Goal: Obtain resource: Obtain resource

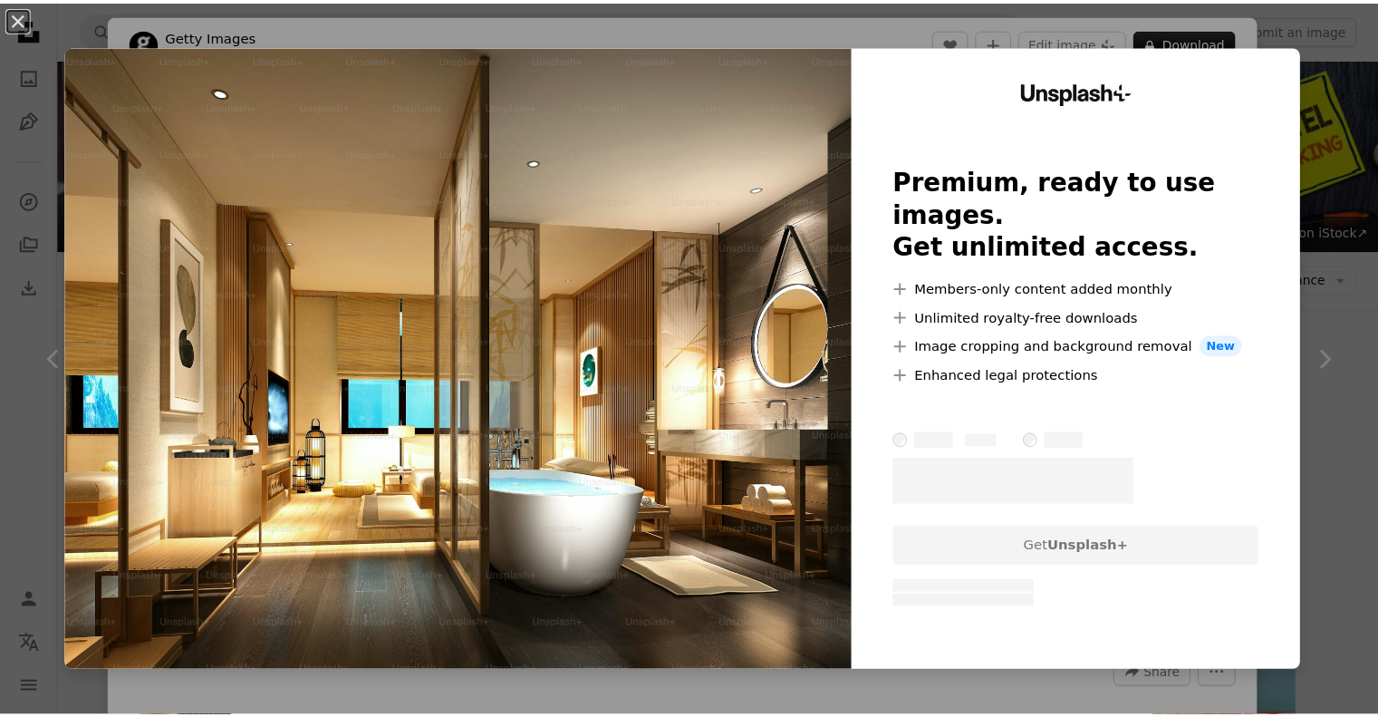
scroll to position [1663, 0]
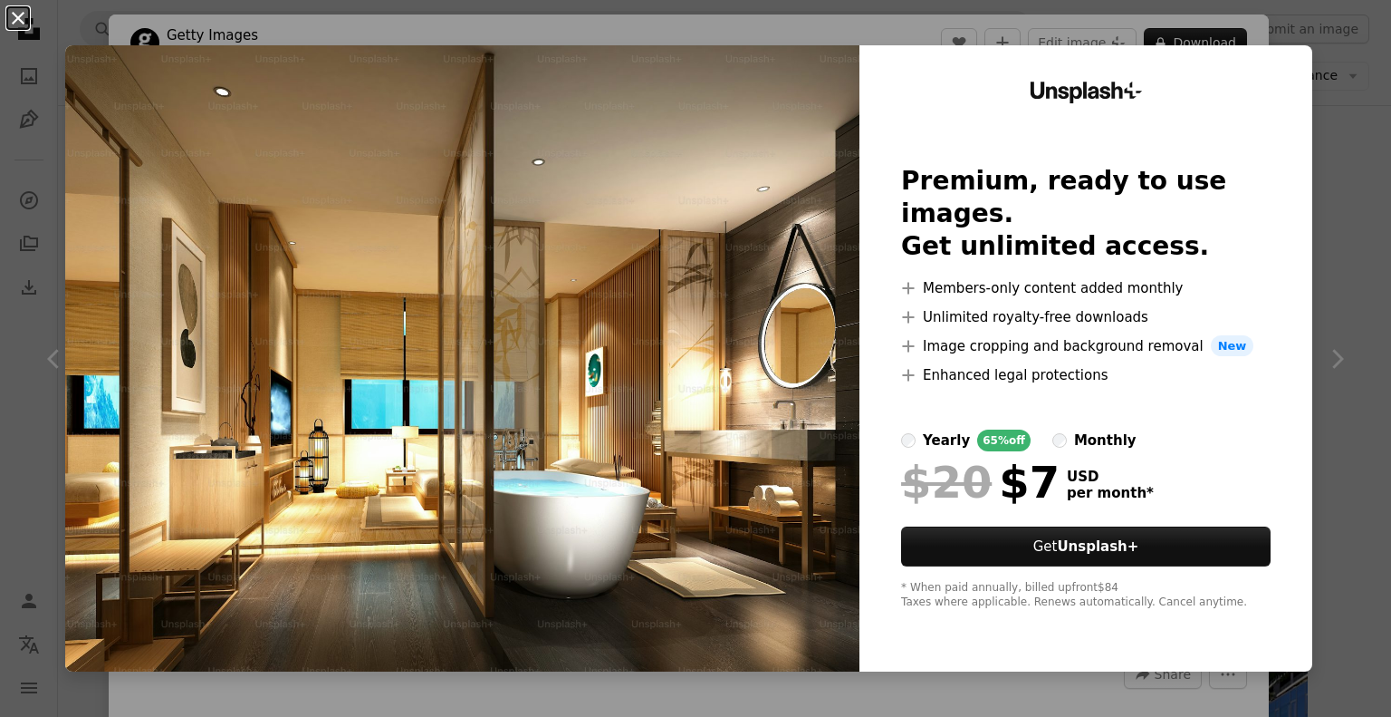
click at [16, 14] on button "An X shape" at bounding box center [18, 18] width 22 height 22
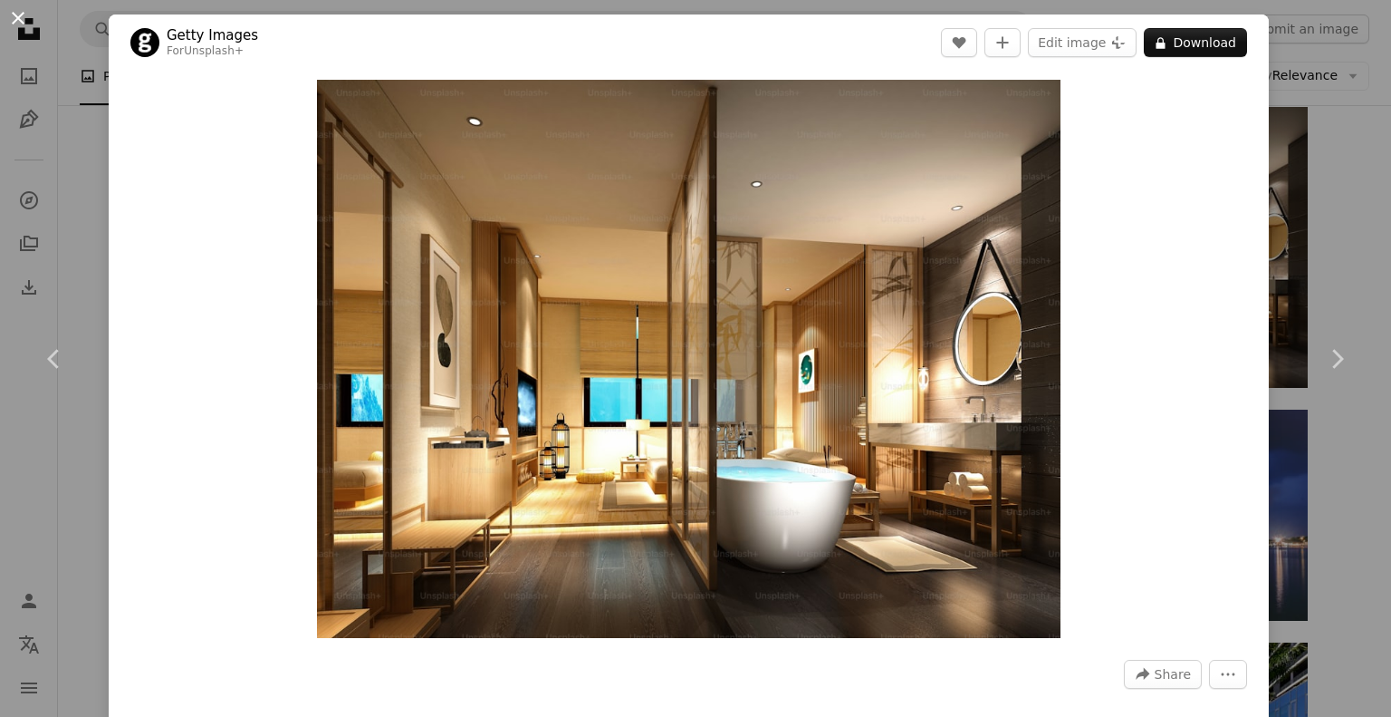
click at [11, 15] on button "An X shape" at bounding box center [18, 18] width 22 height 22
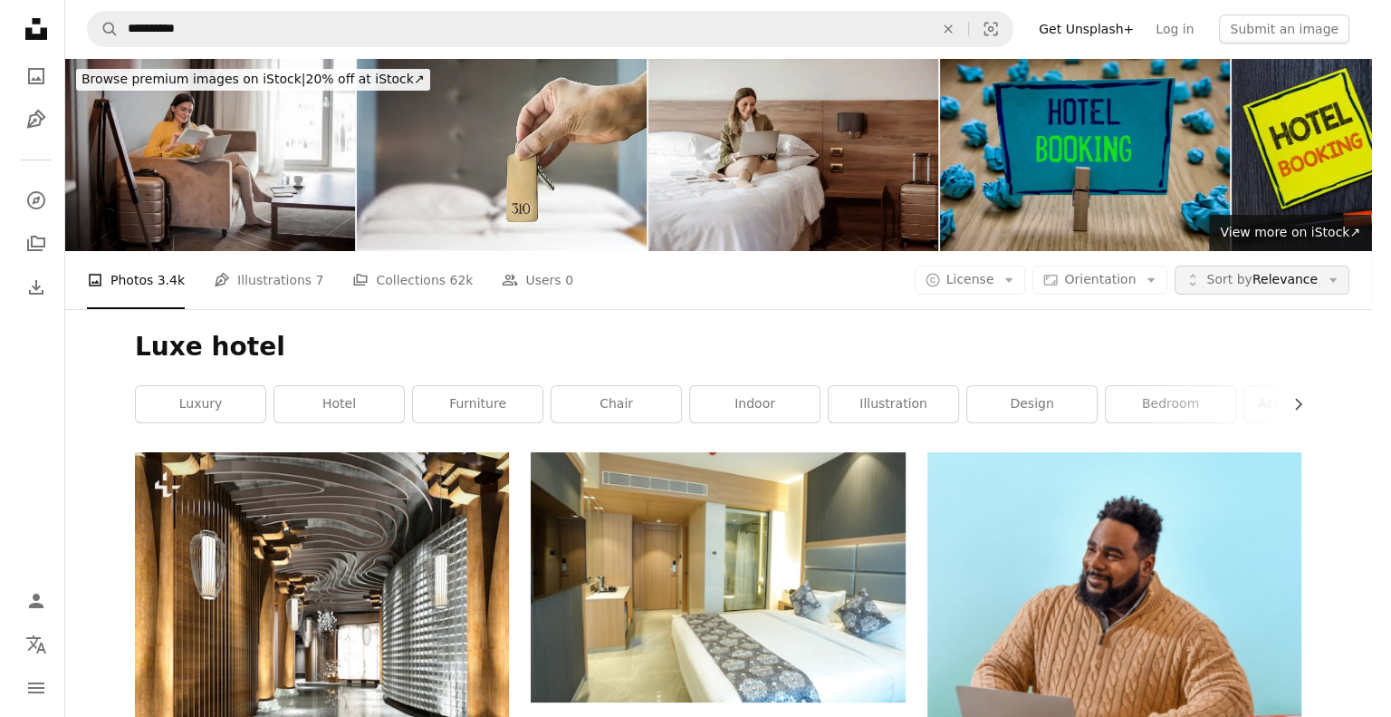
scroll to position [1663, 0]
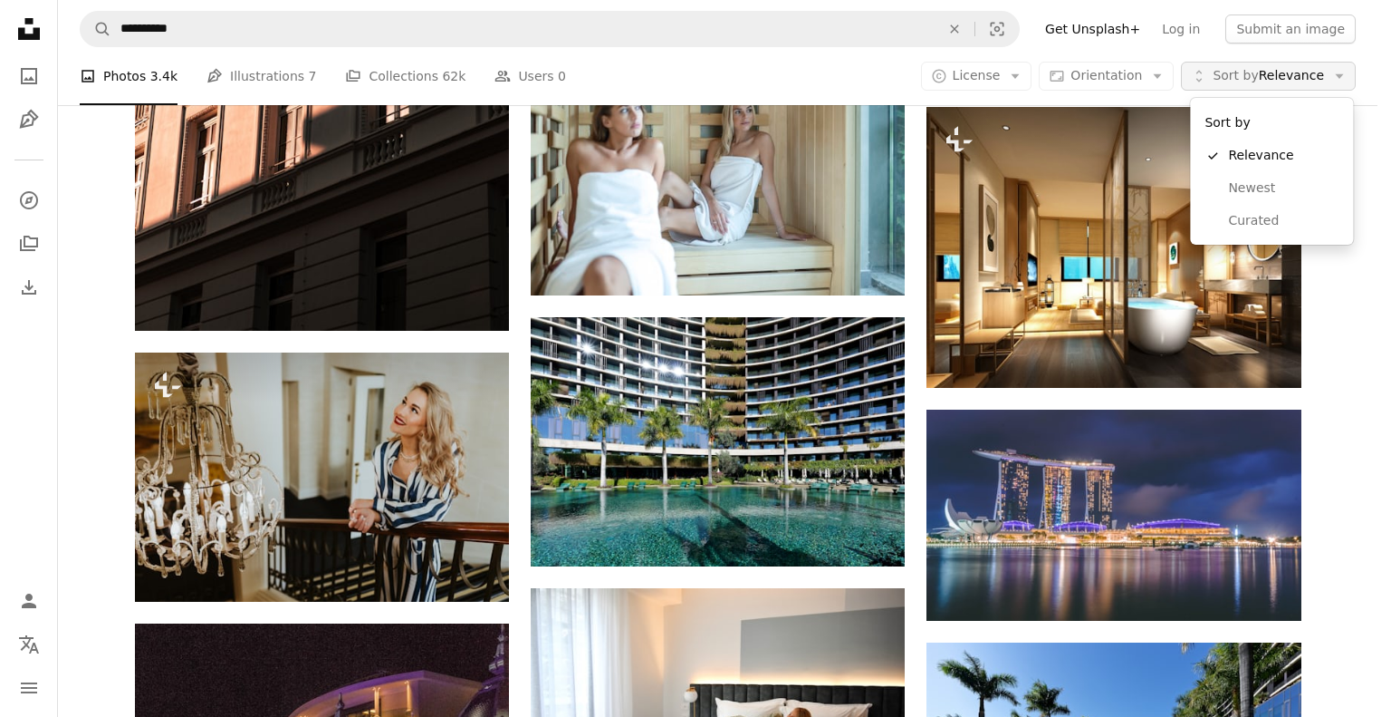
click at [1322, 81] on span "Sort by Relevance" at bounding box center [1268, 76] width 111 height 18
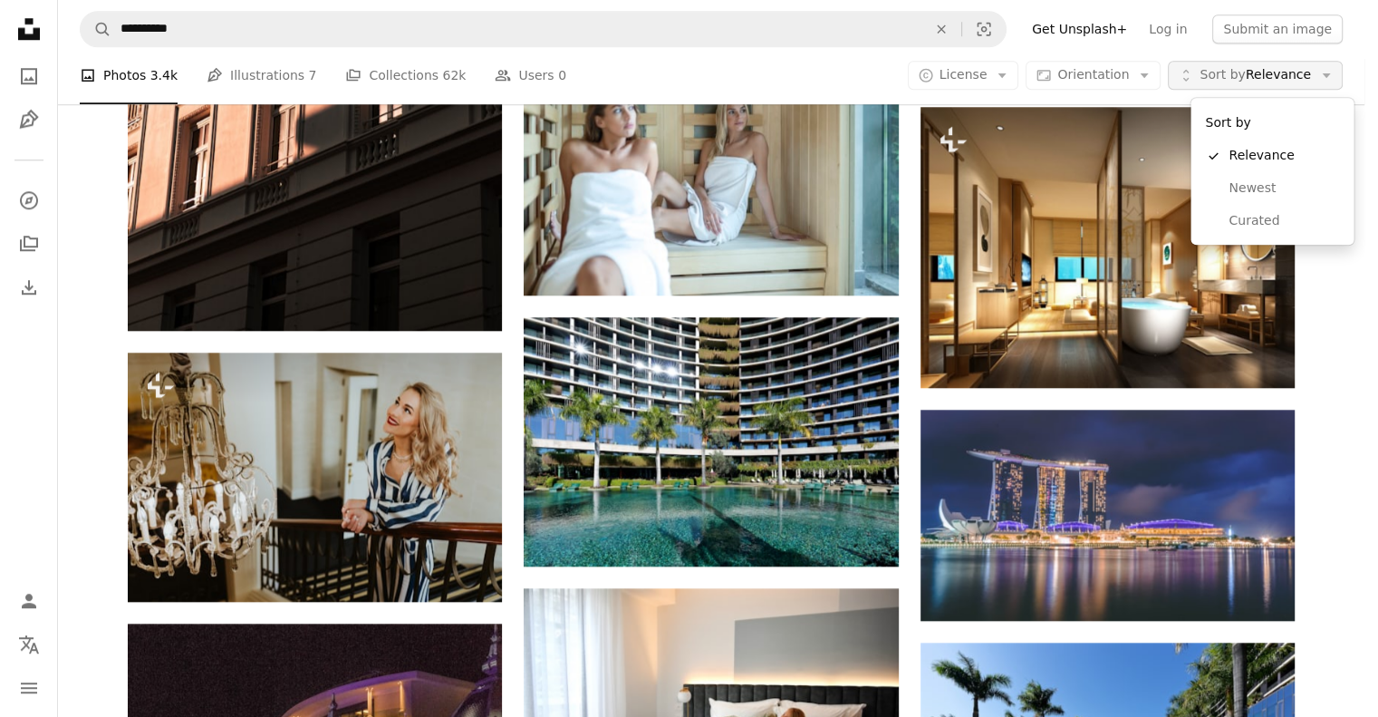
click at [1311, 81] on span "Sort by Relevance" at bounding box center [1254, 76] width 111 height 18
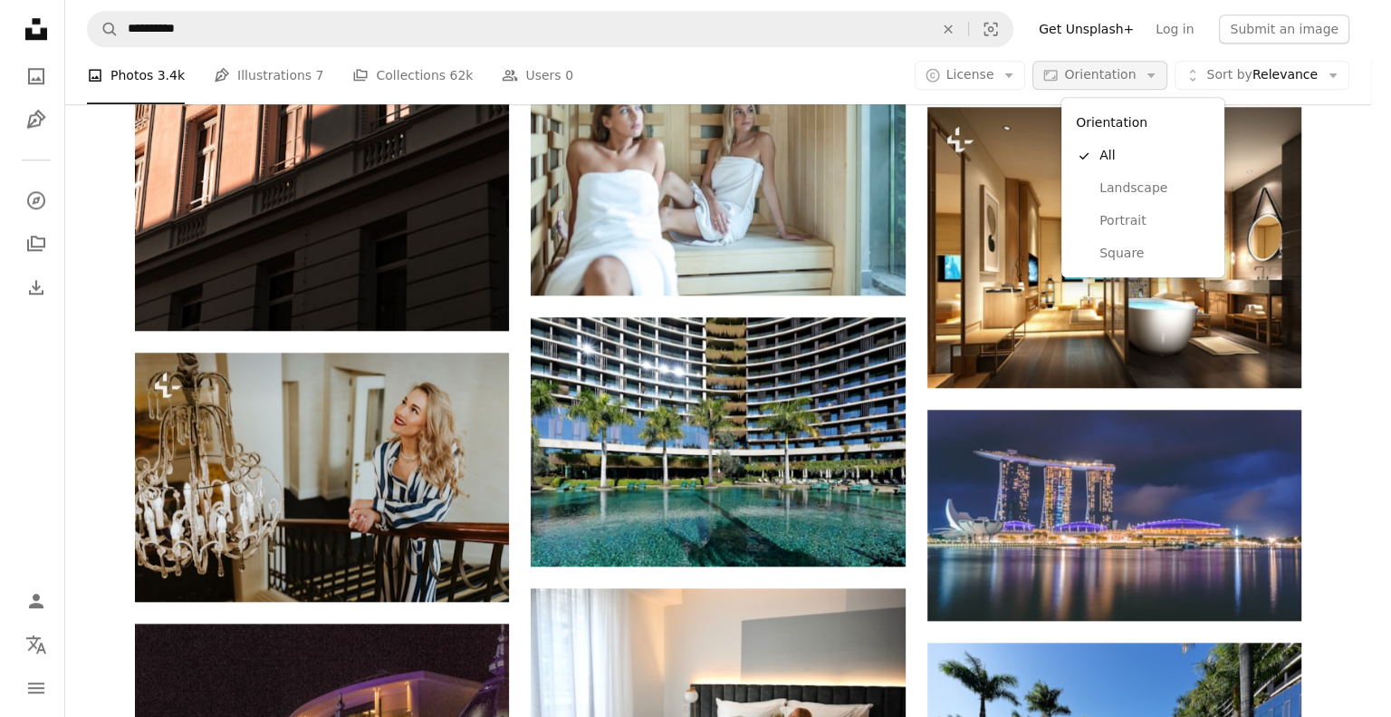
scroll to position [0, 0]
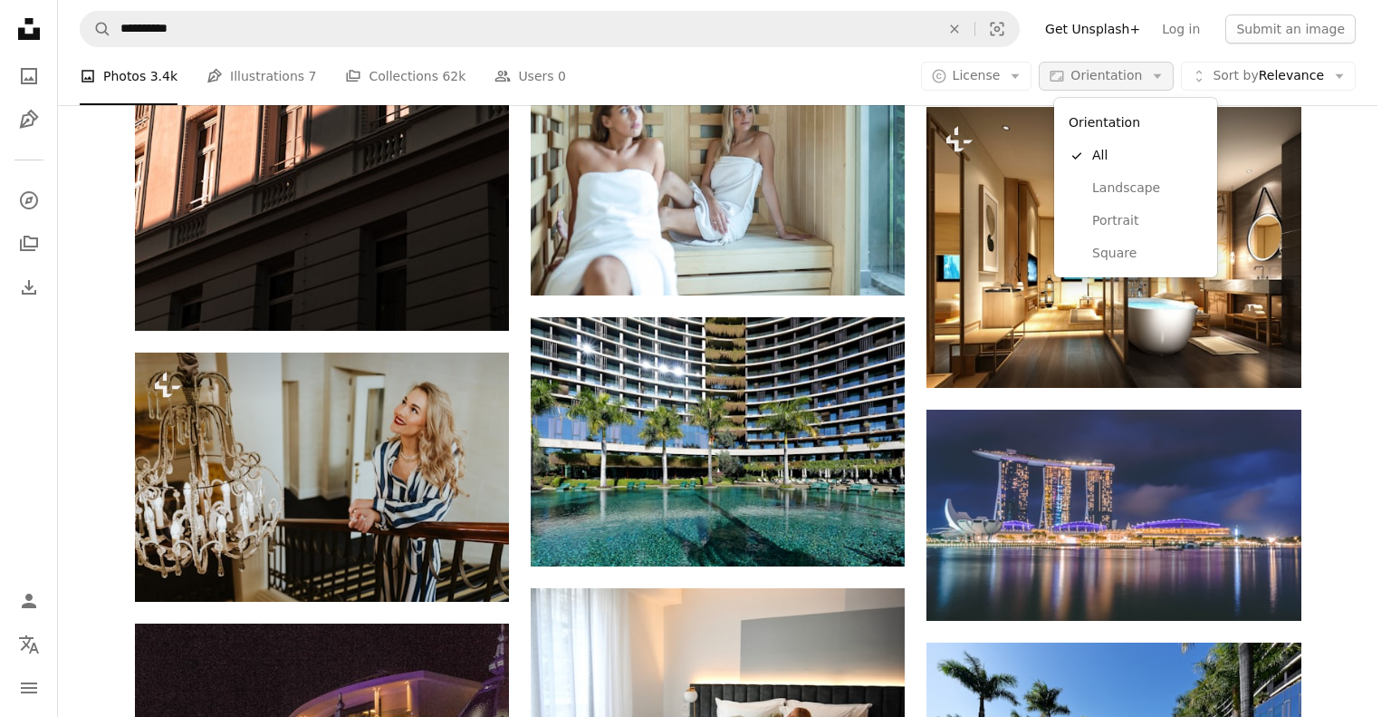
click at [1105, 77] on span "Orientation" at bounding box center [1107, 75] width 72 height 14
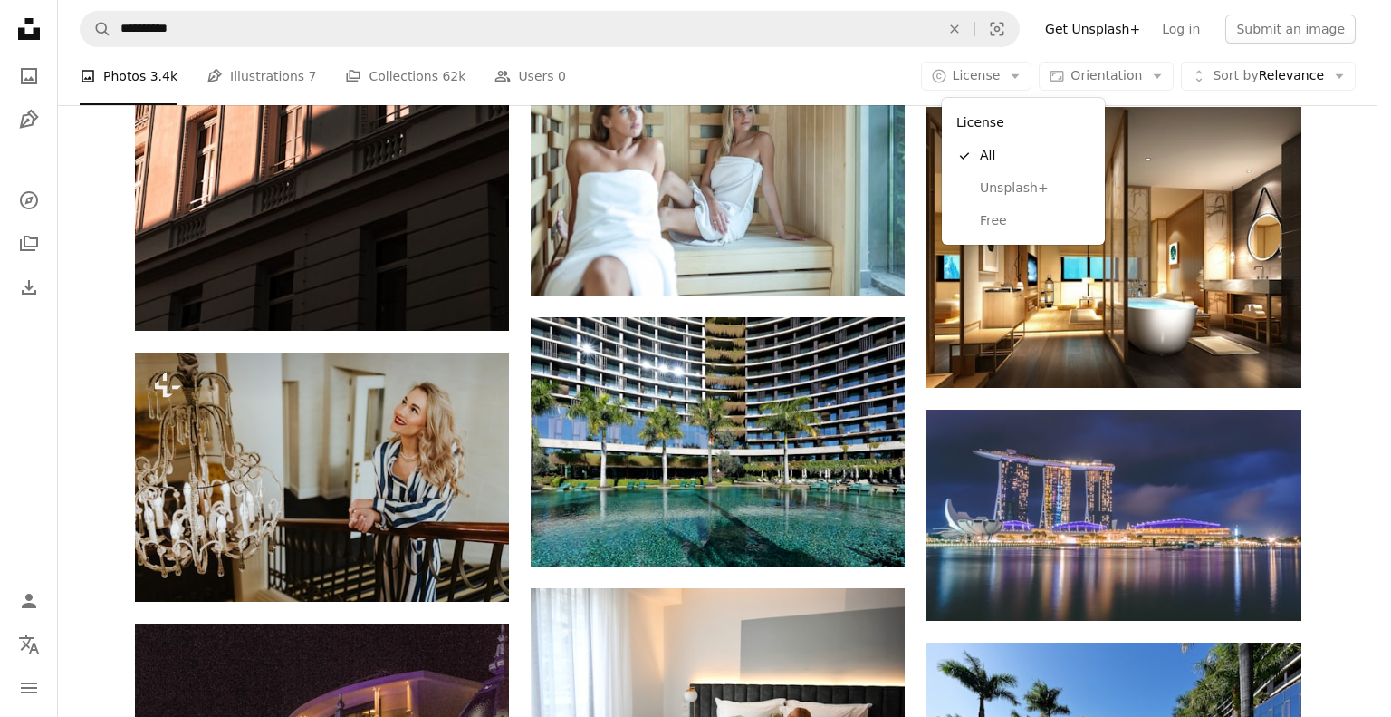
click at [1022, 78] on button "A copyright icon © License Arrow down" at bounding box center [976, 76] width 111 height 29
click at [1000, 216] on span "Free" at bounding box center [1035, 221] width 111 height 18
